Goal: Find specific page/section: Find specific page/section

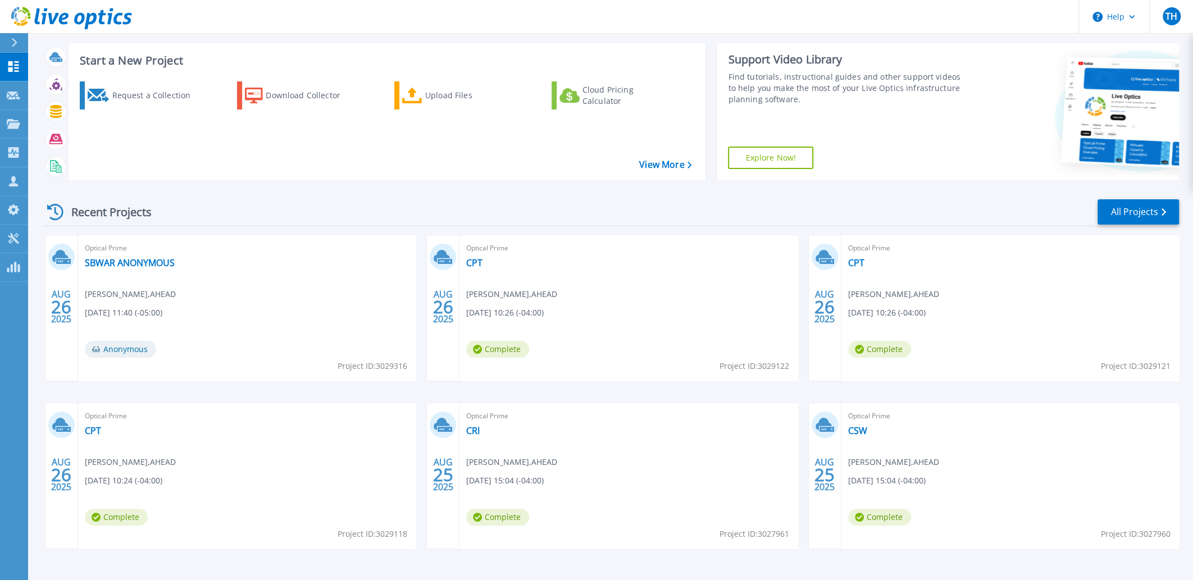
scroll to position [56, 0]
click at [1159, 208] on link "All Projects" at bounding box center [1138, 211] width 81 height 25
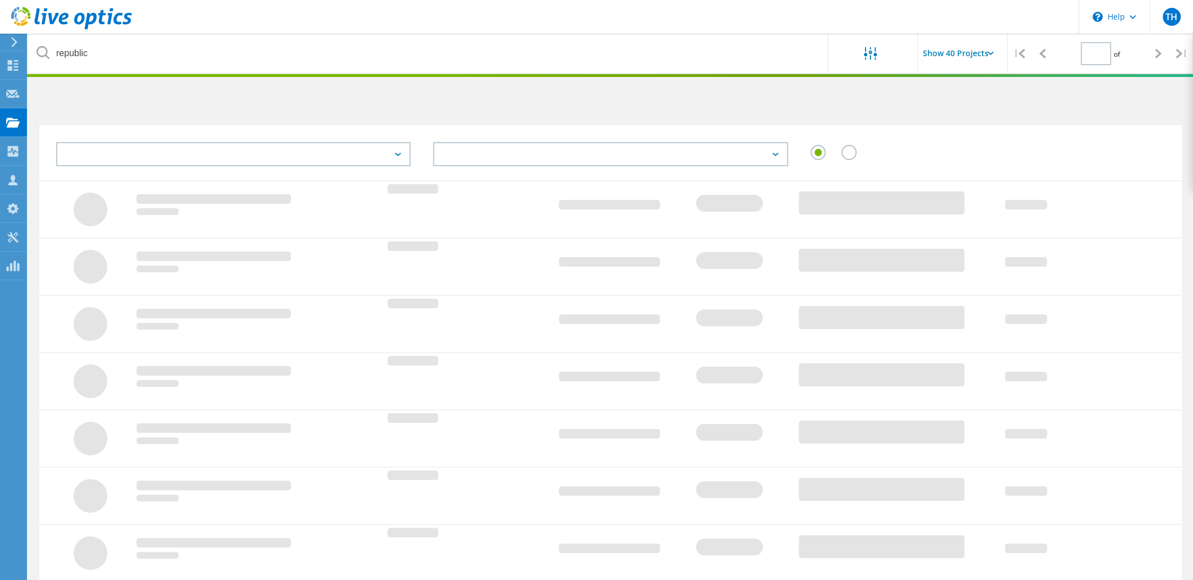
type input "1"
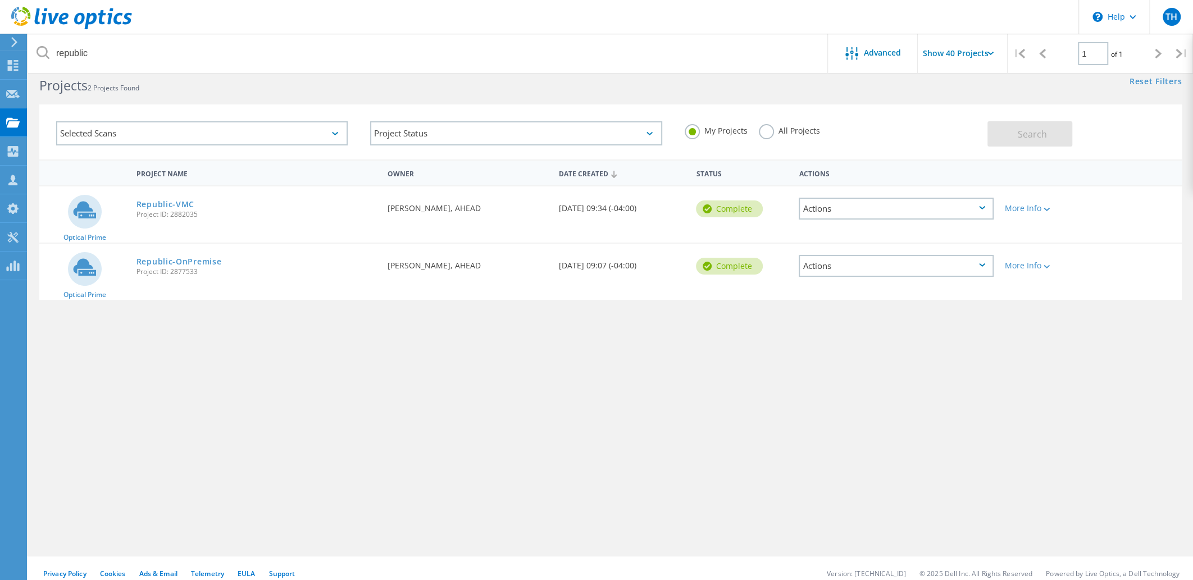
scroll to position [31, 0]
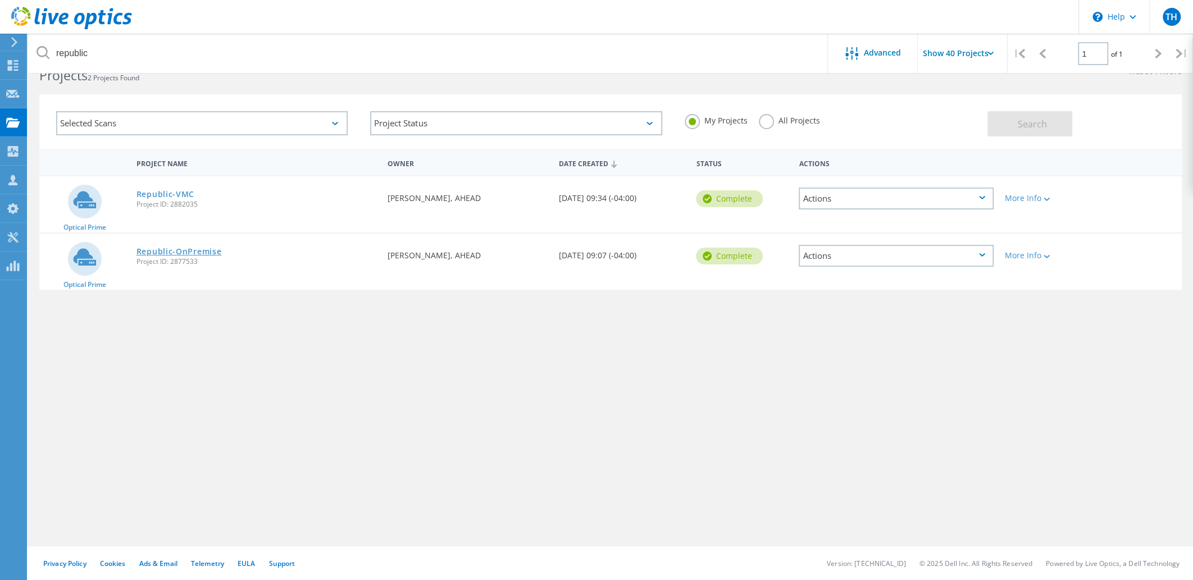
click at [208, 252] on link "Republic-OnPremise" at bounding box center [179, 252] width 85 height 8
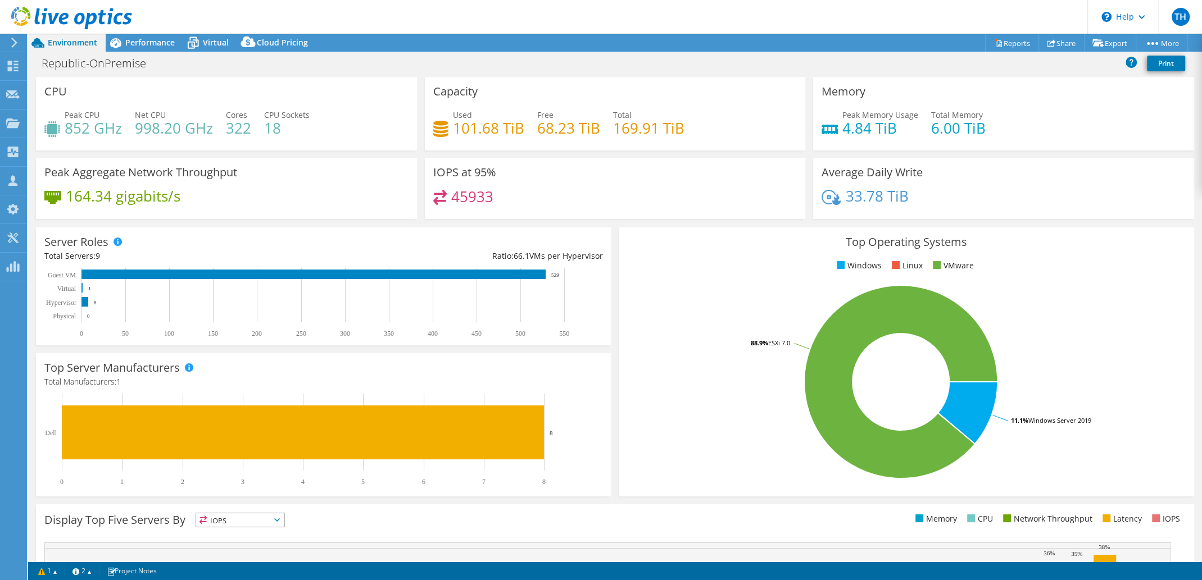
select select "USEast"
select select "USD"
drag, startPoint x: 214, startPoint y: 44, endPoint x: 239, endPoint y: 52, distance: 26.7
click at [214, 44] on span "Virtual" at bounding box center [216, 42] width 26 height 11
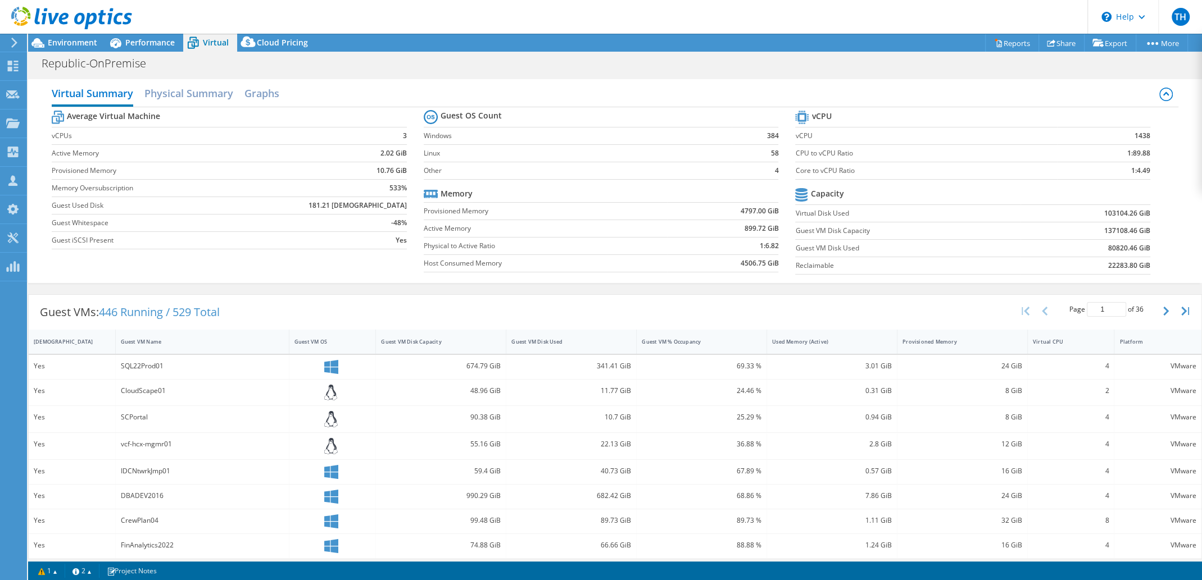
click at [12, 43] on icon at bounding box center [14, 43] width 8 height 10
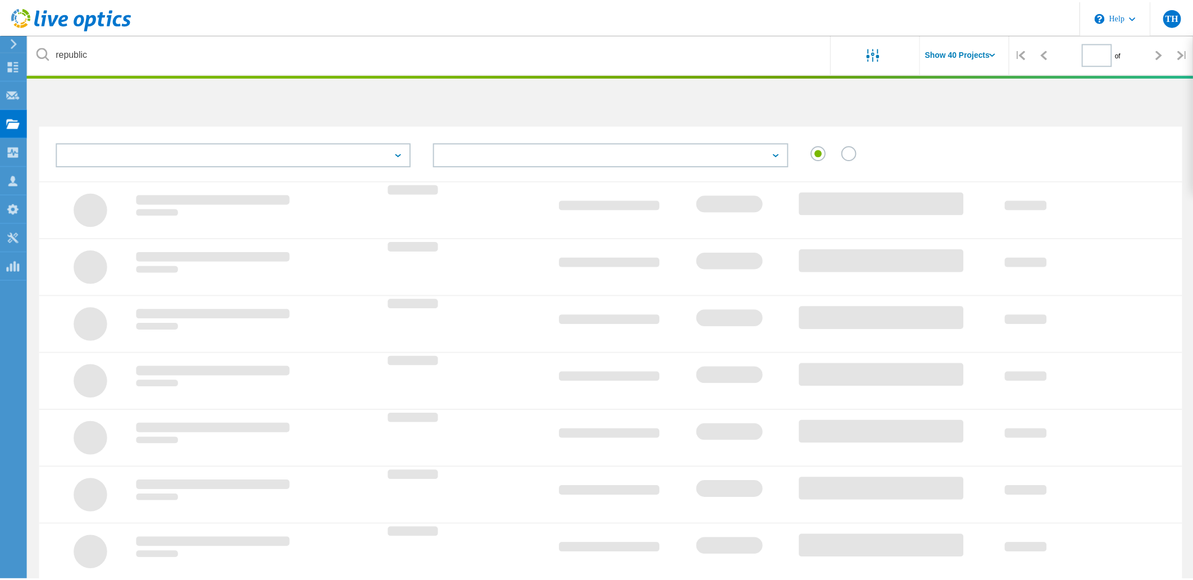
scroll to position [31, 0]
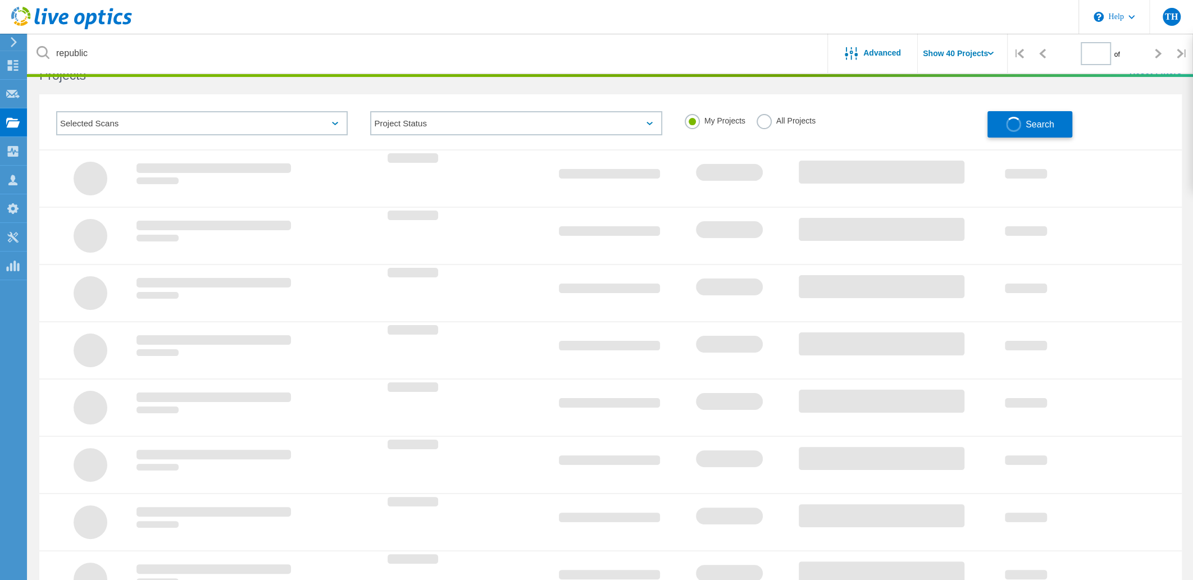
type input "1"
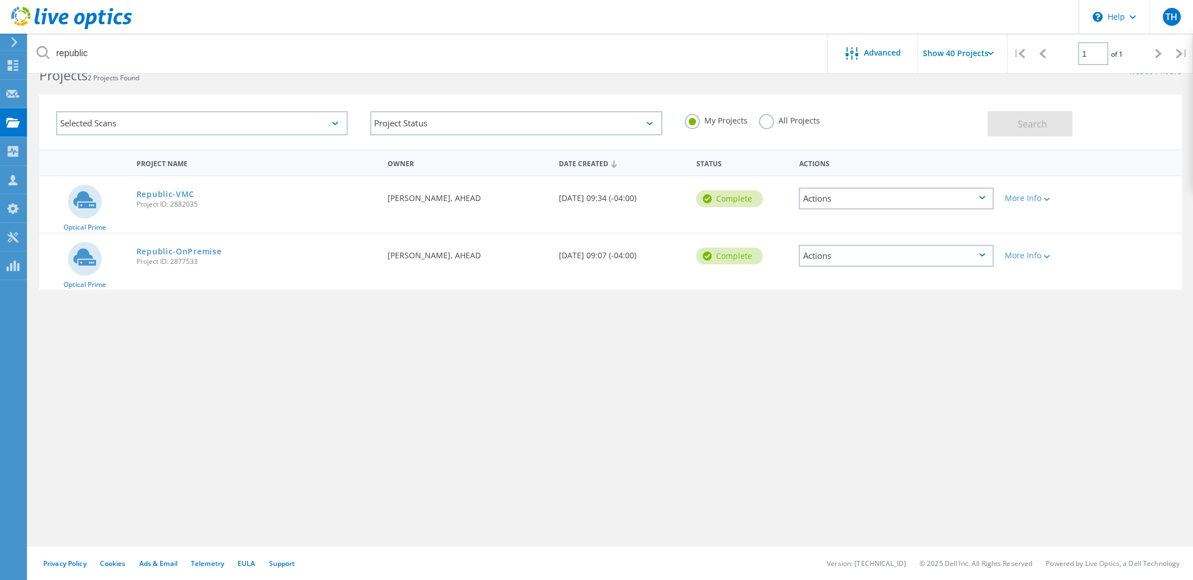
click at [187, 201] on span "Project ID: 2882035" at bounding box center [257, 204] width 240 height 7
click at [187, 190] on link "Republic-VMC" at bounding box center [166, 194] width 58 height 8
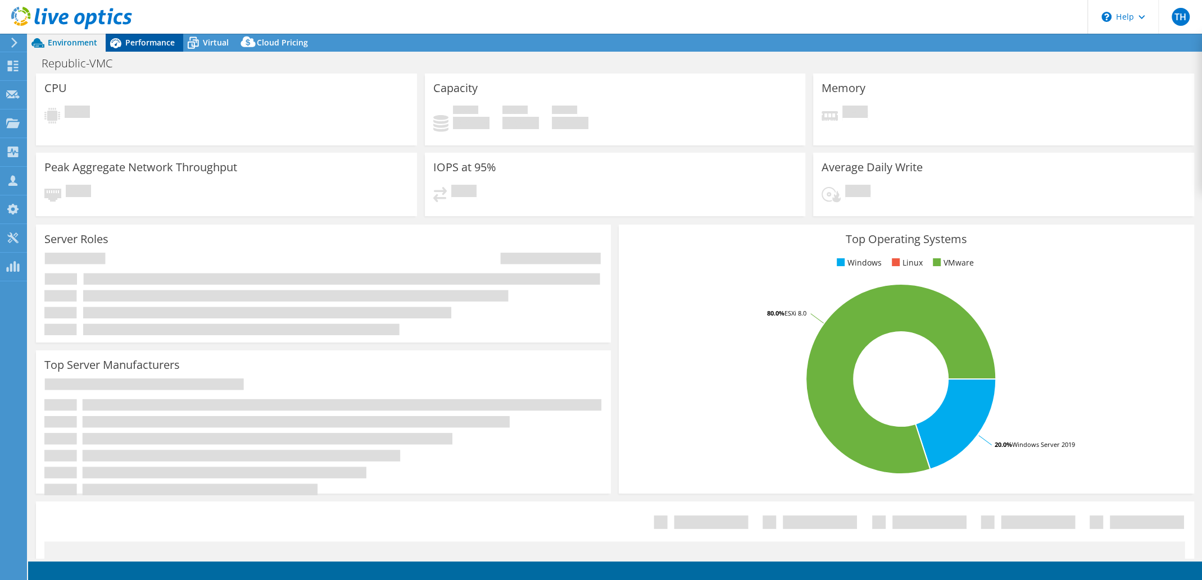
select select "USEast"
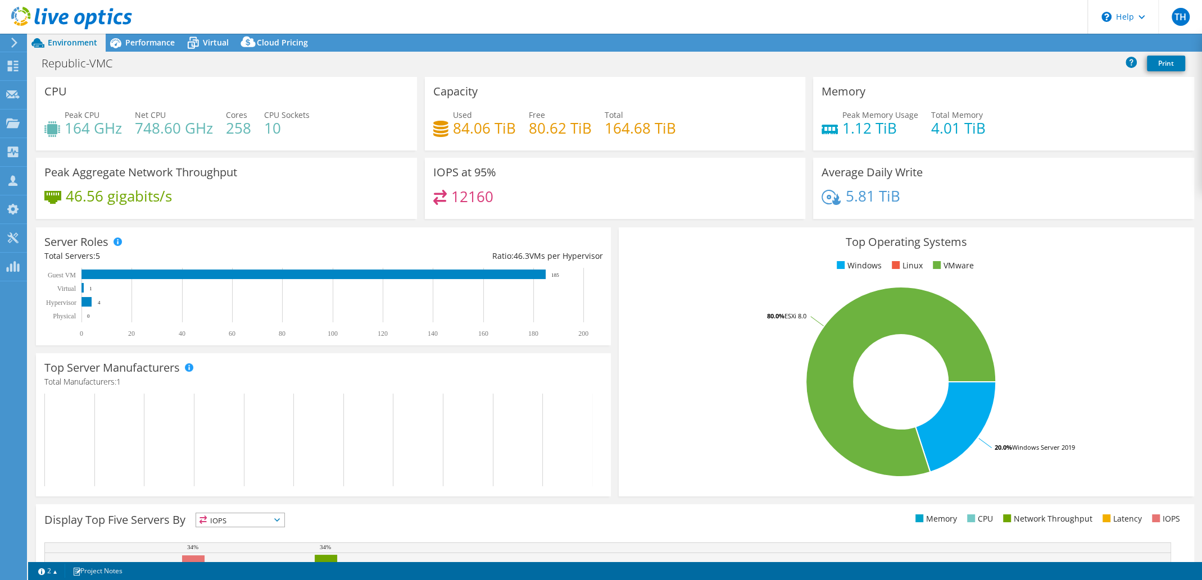
drag, startPoint x: 212, startPoint y: 37, endPoint x: 220, endPoint y: 57, distance: 21.0
click at [212, 38] on span "Virtual" at bounding box center [216, 42] width 26 height 11
